Goal: Task Accomplishment & Management: Use online tool/utility

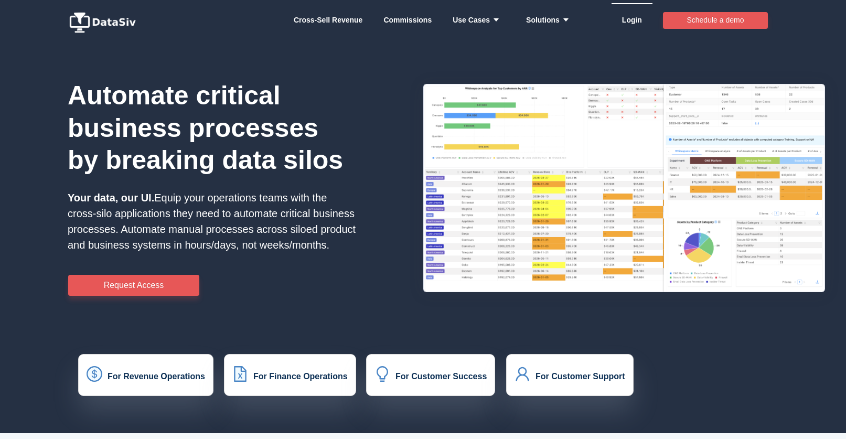
click at [632, 24] on link "Login" at bounding box center [632, 19] width 20 height 31
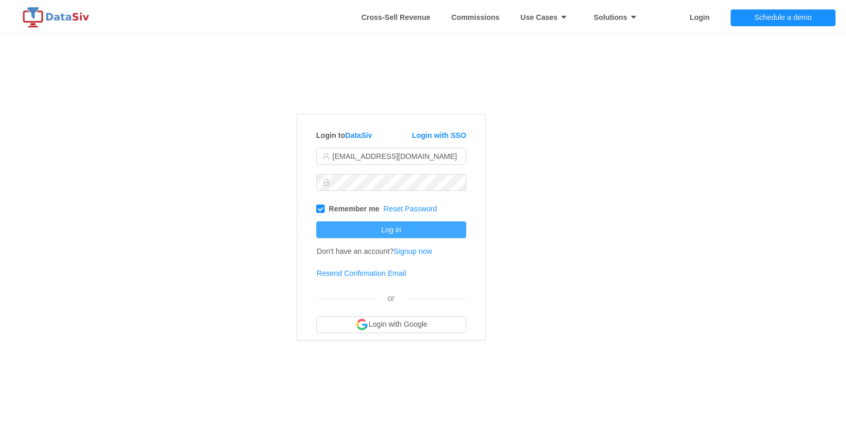
click at [382, 231] on button "Log in" at bounding box center [391, 229] width 150 height 17
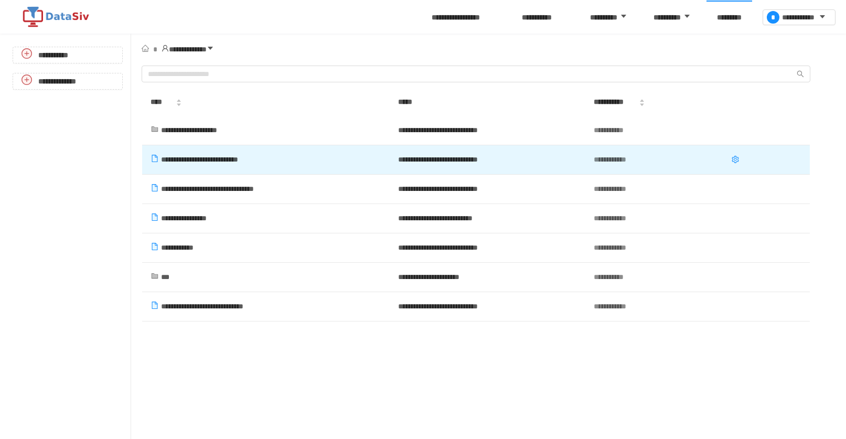
click at [230, 154] on td "**********" at bounding box center [265, 160] width 228 height 12
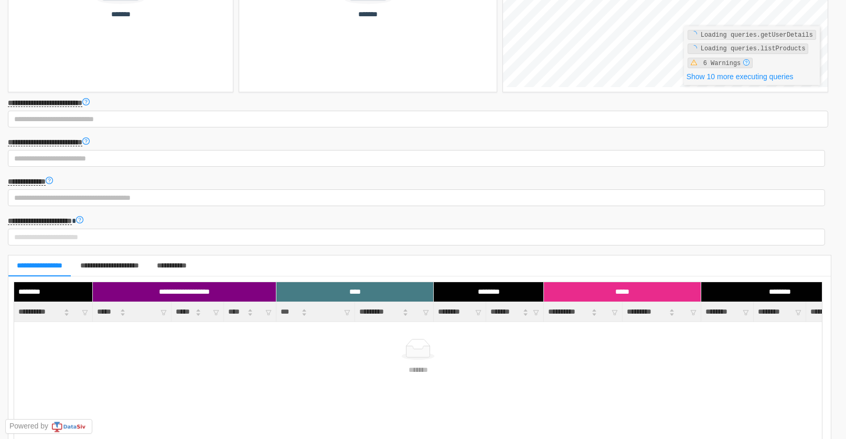
scroll to position [216, 0]
